Goal: Find contact information: Find contact information

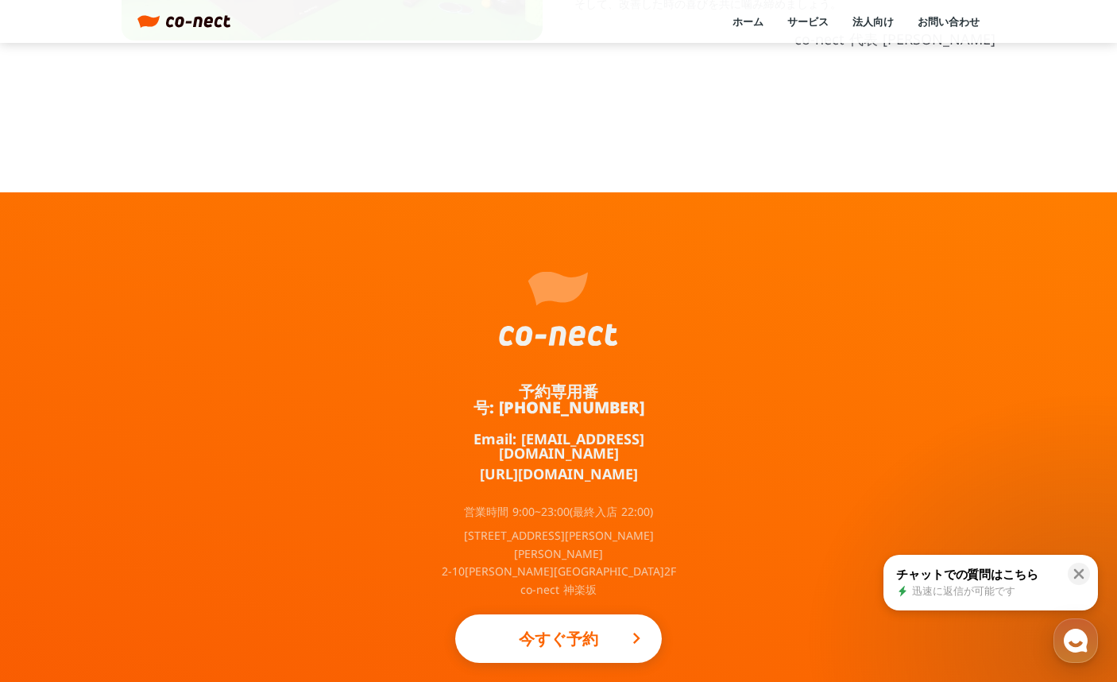
scroll to position [844, 0]
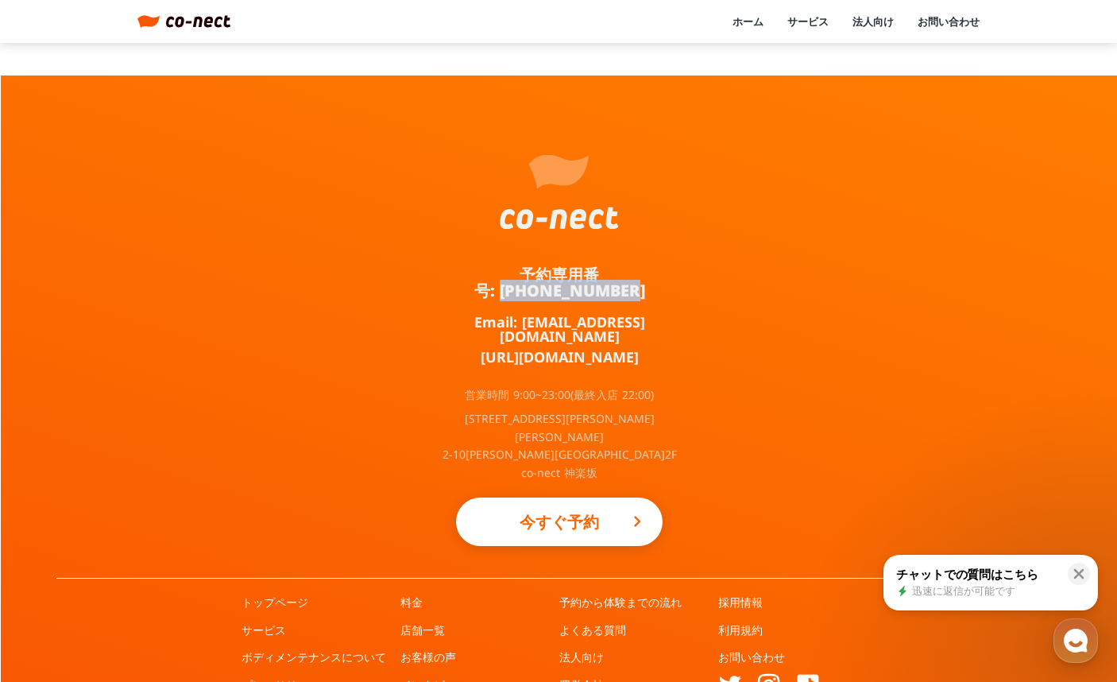
drag, startPoint x: 677, startPoint y: 274, endPoint x: 559, endPoint y: 284, distance: 118.0
click at [559, 284] on div "予約専用番号: 050-3645-2324 Email: info@co-nect.co.jp https://lin.ee/TQ5dRbT 営業時間 9:0…" at bounding box center [559, 326] width 238 height 502
copy link "050-3645-2324"
drag, startPoint x: 888, startPoint y: 366, endPoint x: 795, endPoint y: 357, distance: 93.4
click at [888, 366] on div "予約専用番号: 050-3645-2324 Email: info@co-nect.co.jp https://lin.ee/TQ5dRbT 営業時間 9:0…" at bounding box center [559, 411] width 1117 height 672
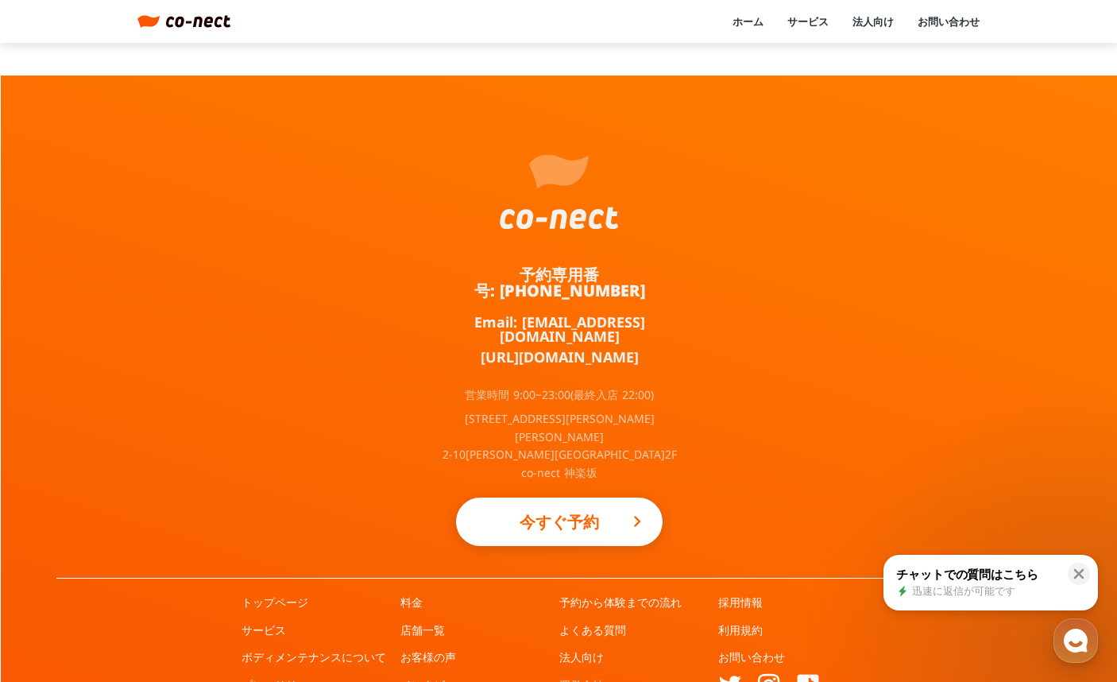
click at [571, 677] on link "運営会社" at bounding box center [581, 685] width 45 height 16
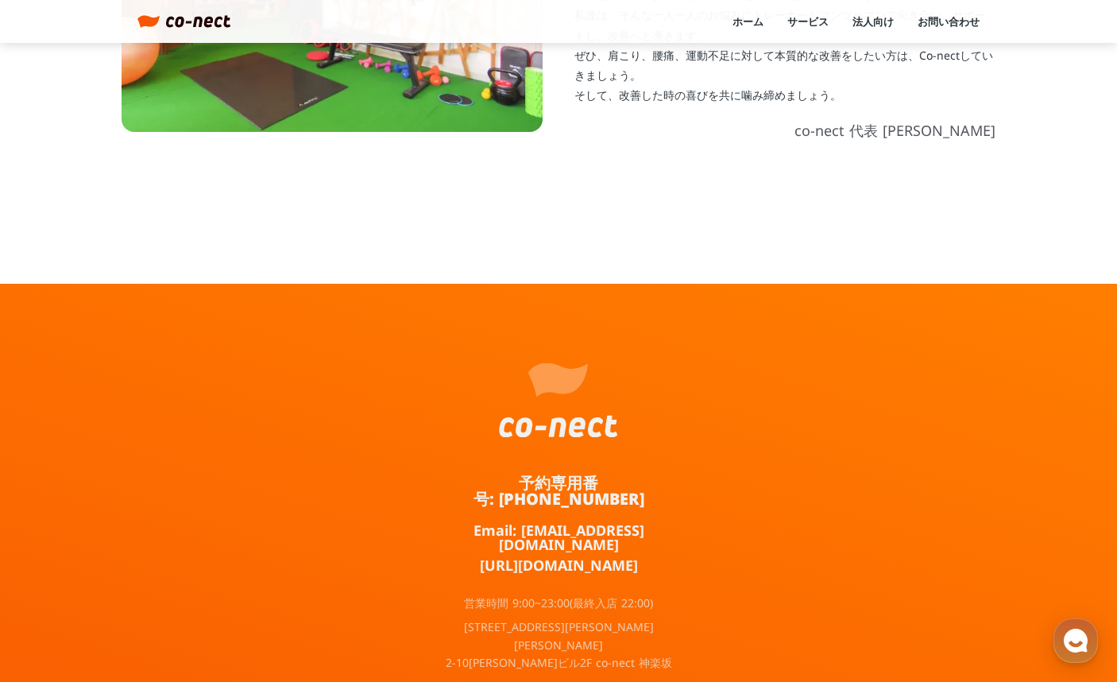
scroll to position [844, 0]
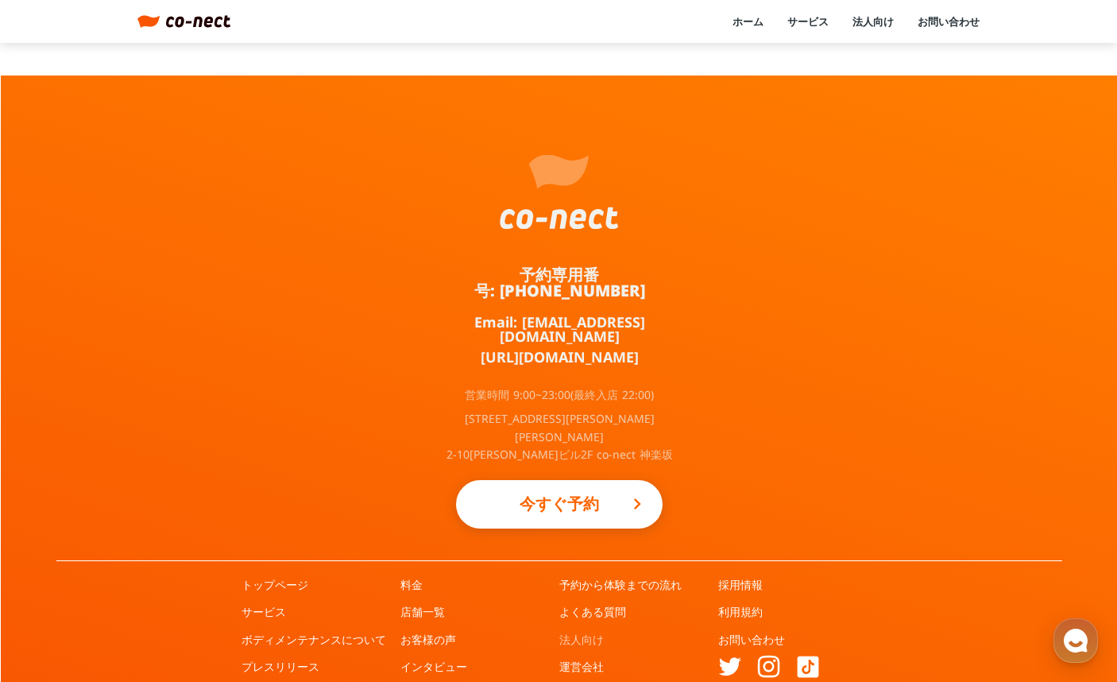
click at [583, 632] on link "法人向け" at bounding box center [581, 640] width 45 height 16
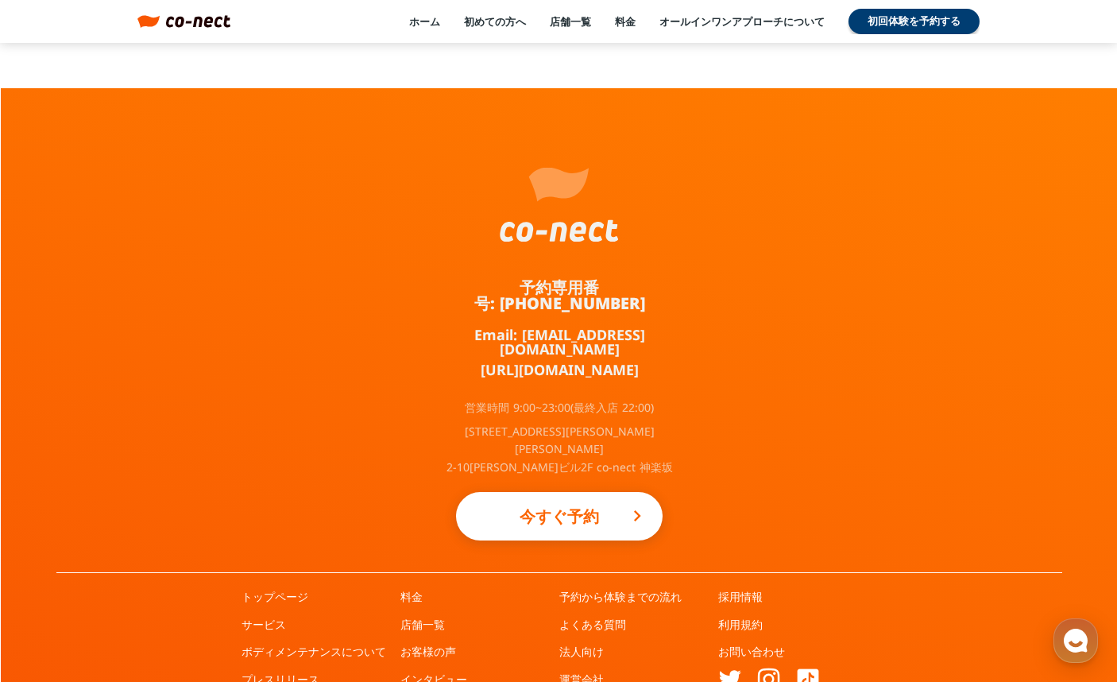
scroll to position [2527, 0]
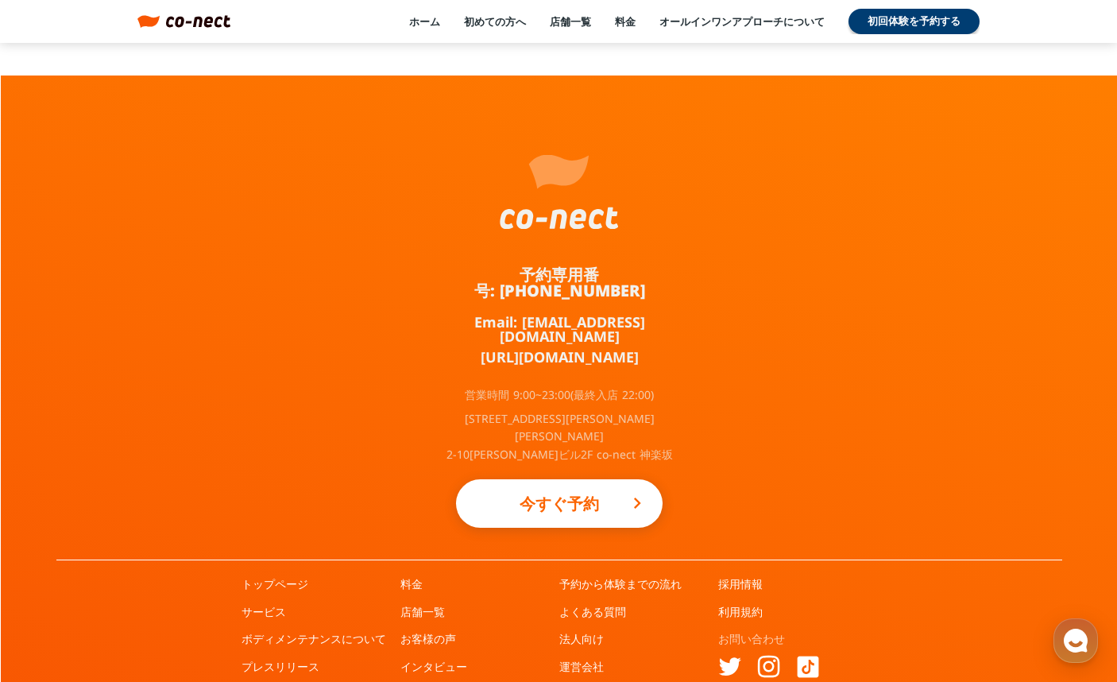
click at [761, 631] on link "お問い合わせ" at bounding box center [751, 639] width 67 height 16
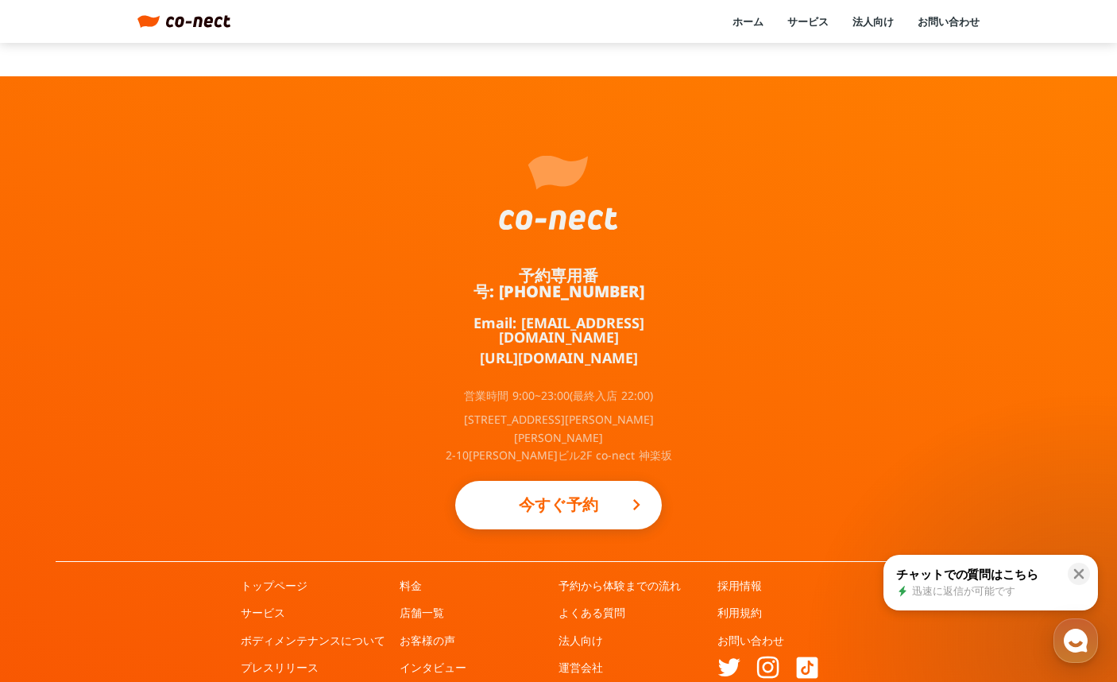
scroll to position [844, 0]
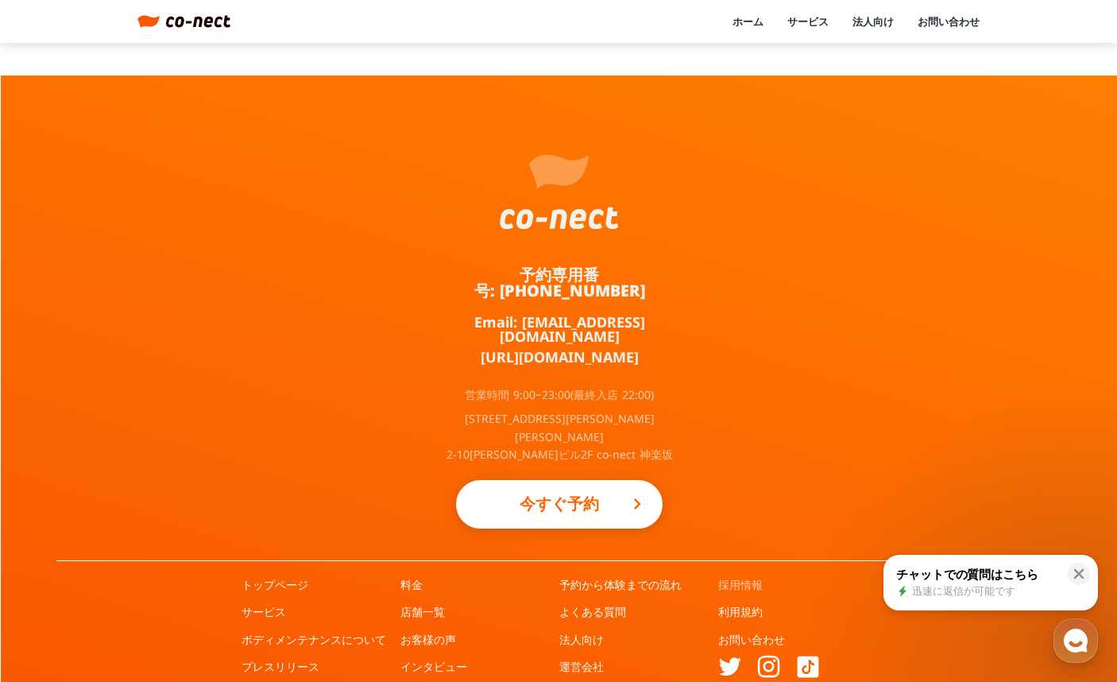
click at [747, 577] on link "採用情報" at bounding box center [740, 585] width 45 height 16
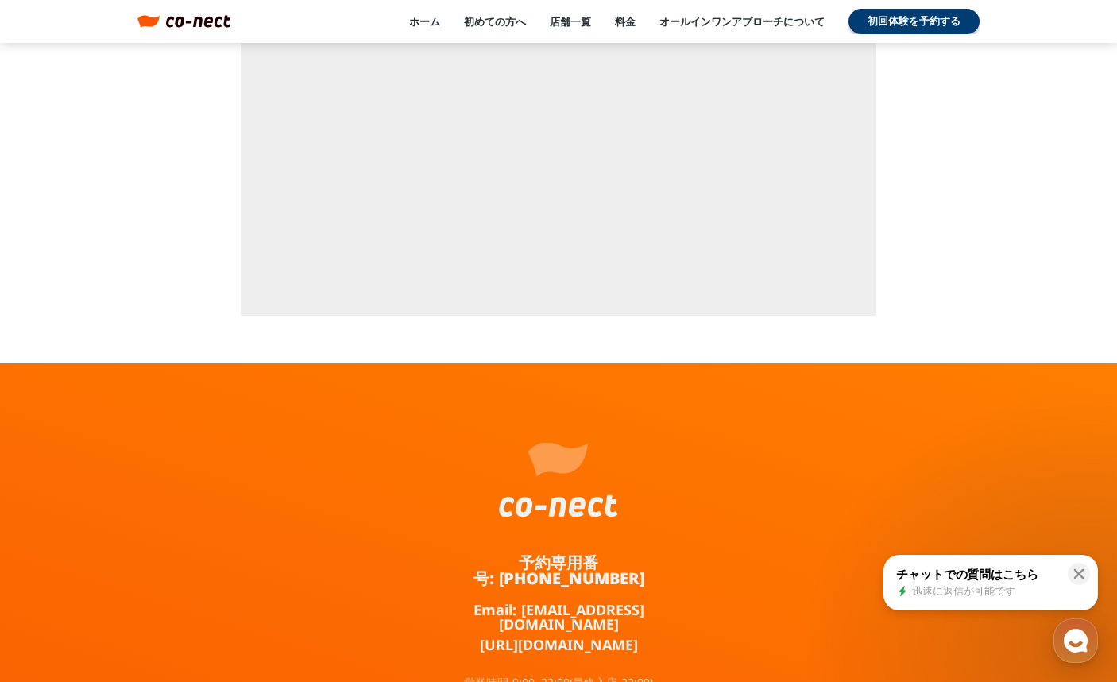
scroll to position [5532, 0]
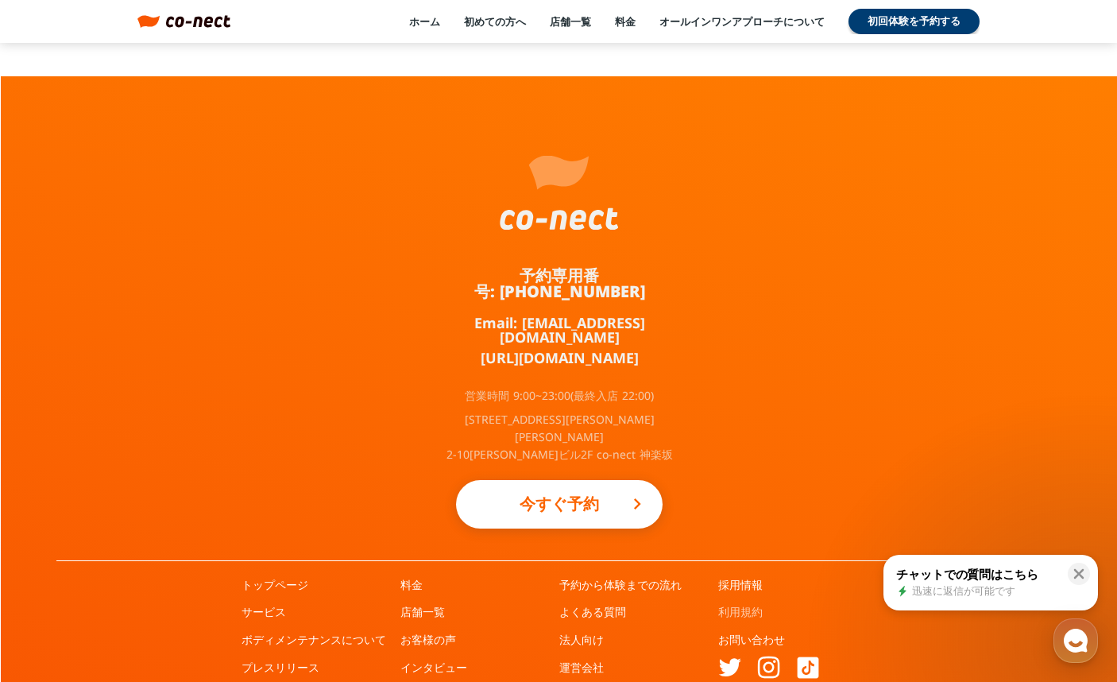
click at [728, 604] on link "利用規約" at bounding box center [740, 612] width 45 height 16
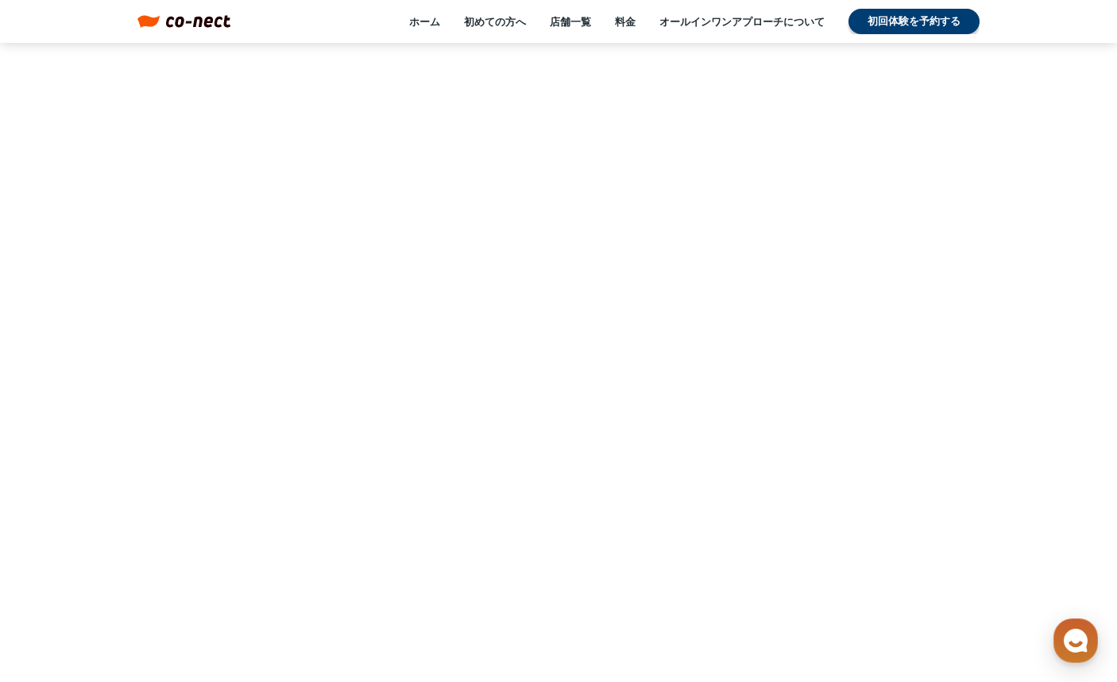
scroll to position [5532, 0]
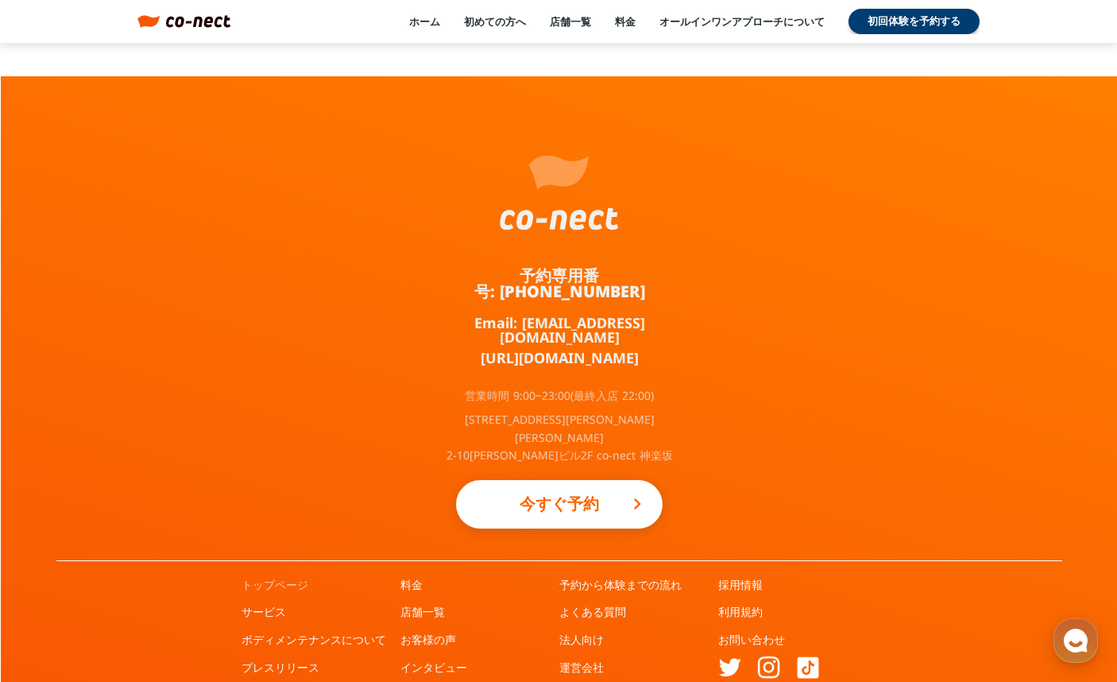
click at [298, 577] on link "トップページ" at bounding box center [275, 585] width 67 height 16
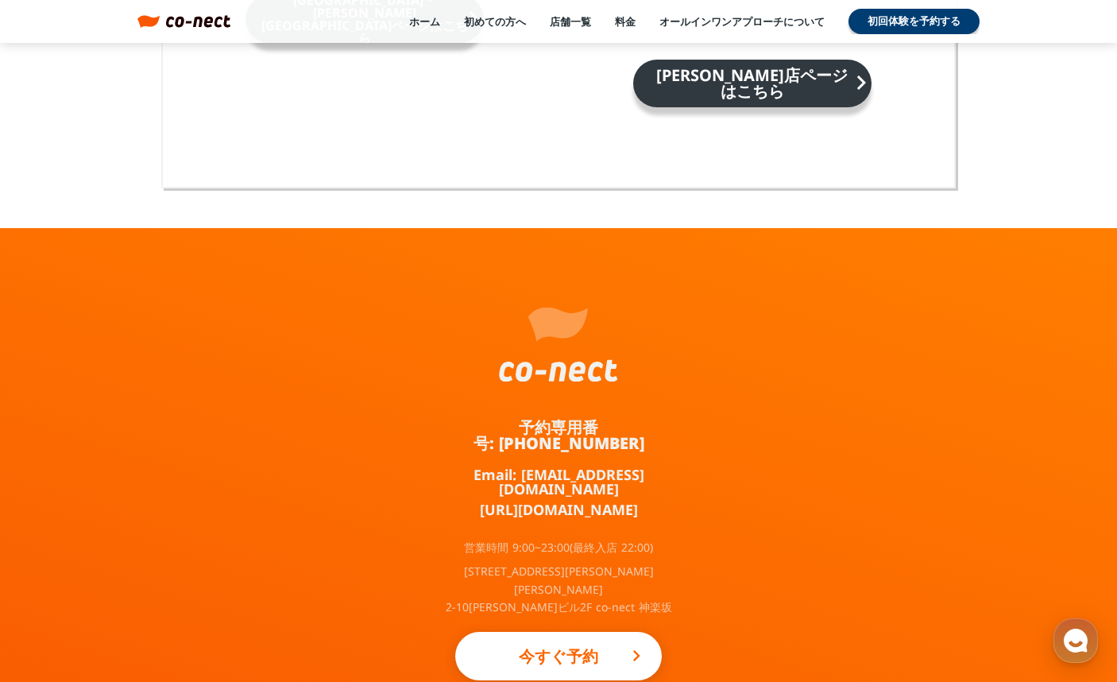
scroll to position [10477, 0]
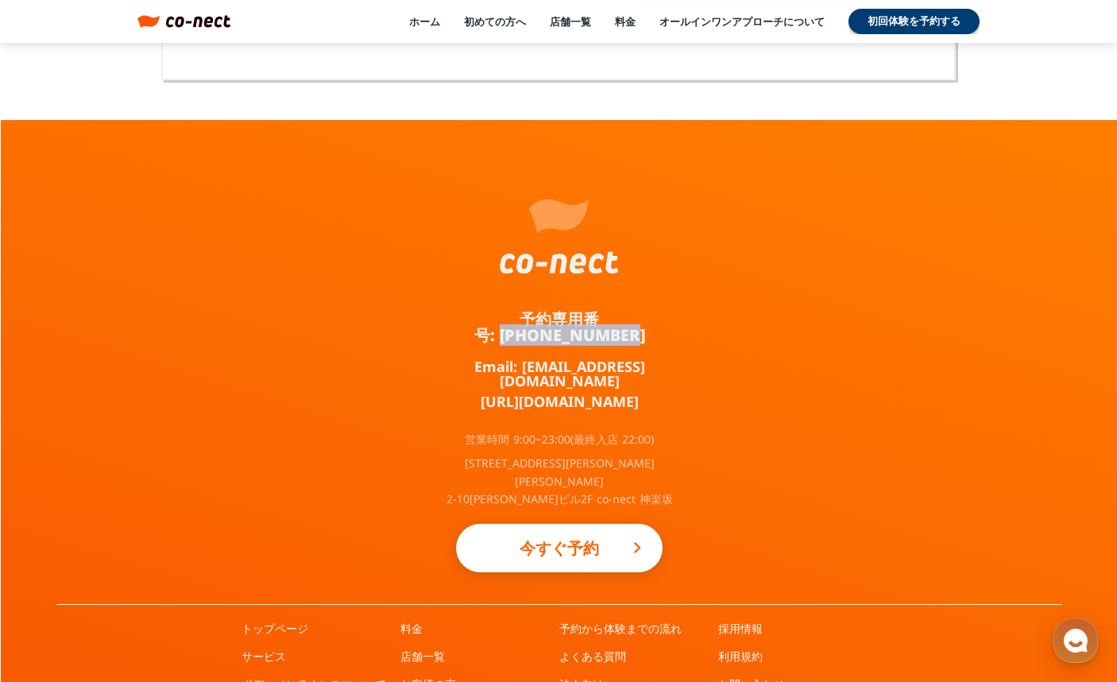
drag, startPoint x: 689, startPoint y: 261, endPoint x: 559, endPoint y: 281, distance: 131.8
click at [559, 281] on div "予約専用番号: 050-3645-2324 Email: info@co-nect.co.jp https://lin.ee/TQ5dRbT 営業時間 9:0…" at bounding box center [559, 447] width 1117 height 654
copy link "050-3645-2324"
click at [907, 361] on div "予約専用番号: 050-3645-2324 Email: info@co-nect.co.jp https://lin.ee/TQ5dRbT 営業時間 9:0…" at bounding box center [559, 447] width 1117 height 654
click at [904, 368] on div "予約専用番号: 050-3645-2324 Email: info@co-nect.co.jp https://lin.ee/TQ5dRbT 営業時間 9:0…" at bounding box center [559, 447] width 1117 height 654
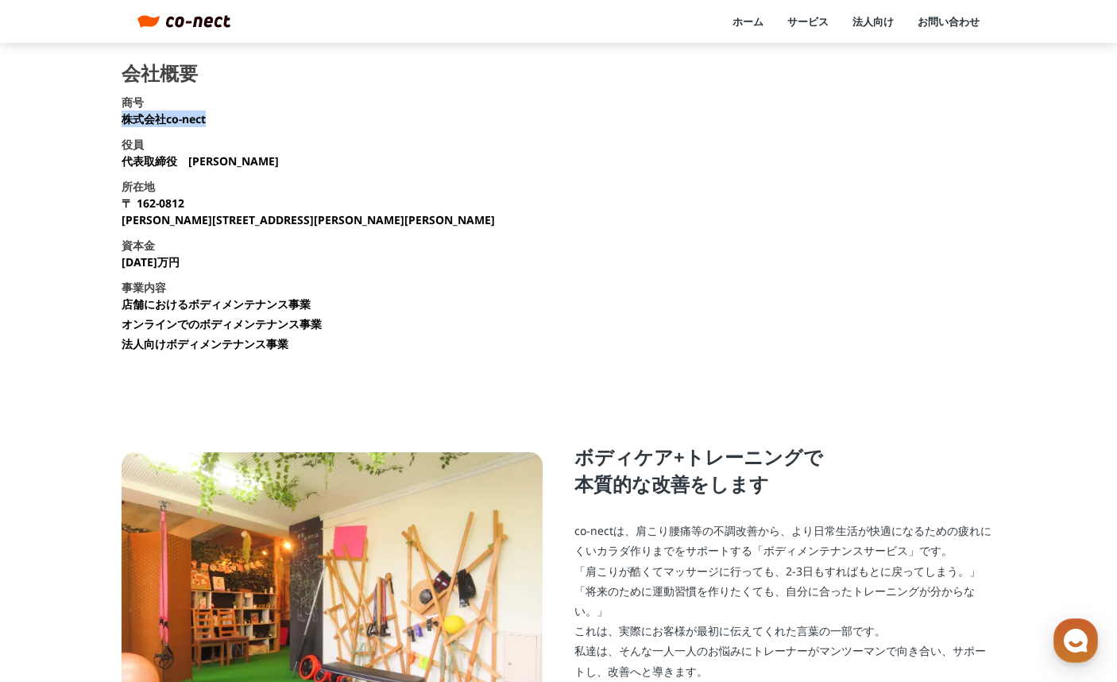
drag, startPoint x: 123, startPoint y: 115, endPoint x: 200, endPoint y: 120, distance: 77.2
click at [213, 115] on section "会社概要 商号 株式会社co-nect 役員 代表取締役　[PERSON_NAME] 所在地 [STREET_ADDRESS][PERSON_NAME][PE…" at bounding box center [559, 214] width 874 height 300
click at [300, 215] on p "[STREET_ADDRESS][PERSON_NAME][PERSON_NAME][PERSON_NAME]" at bounding box center [309, 211] width 374 height 33
drag, startPoint x: 191, startPoint y: 161, endPoint x: 241, endPoint y: 161, distance: 50.1
click at [241, 161] on section "会社概要 商号 株式会社co-nect 役員 代表取締役　[PERSON_NAME] 所在地 [STREET_ADDRESS][PERSON_NAME][PE…" at bounding box center [559, 214] width 874 height 300
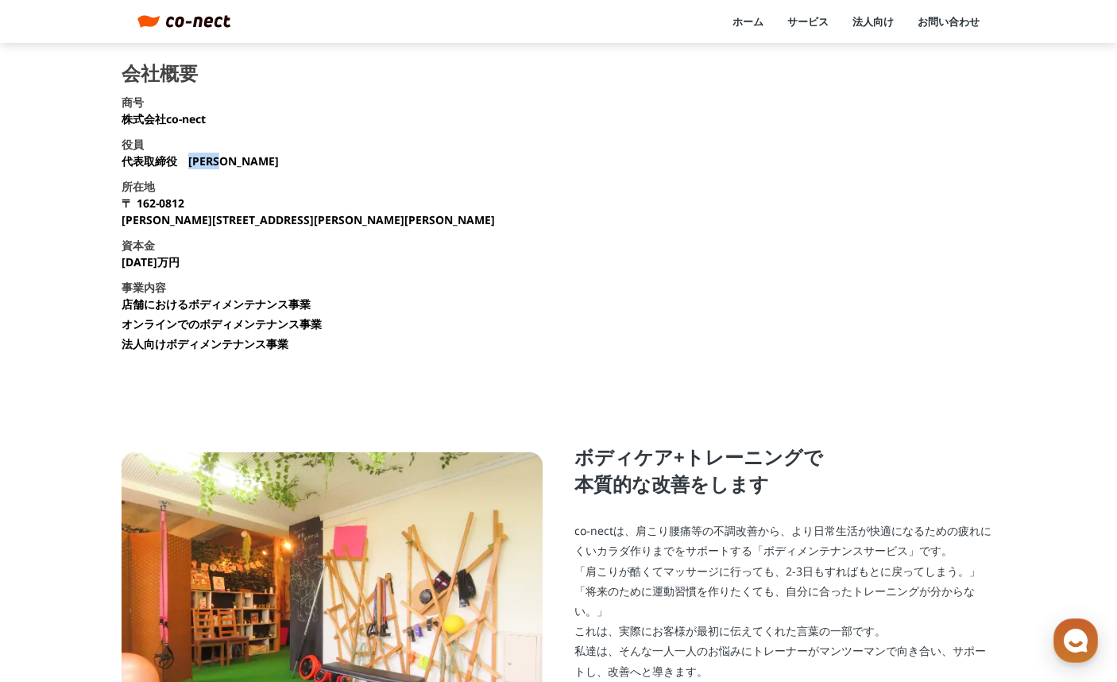
copy p "[PERSON_NAME]"
